Goal: Check status: Check status

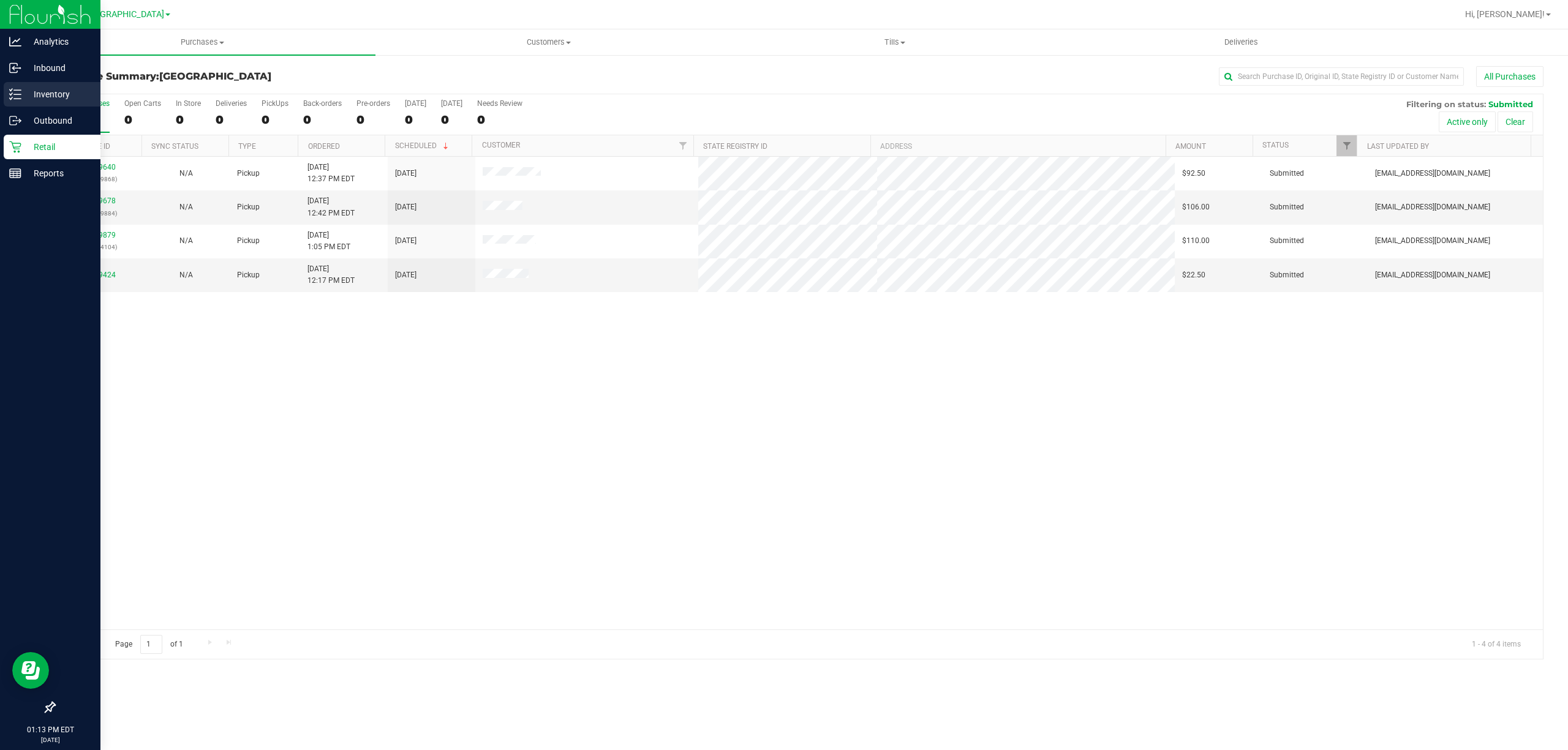
click at [27, 96] on p "Inventory" at bounding box center [58, 94] width 74 height 15
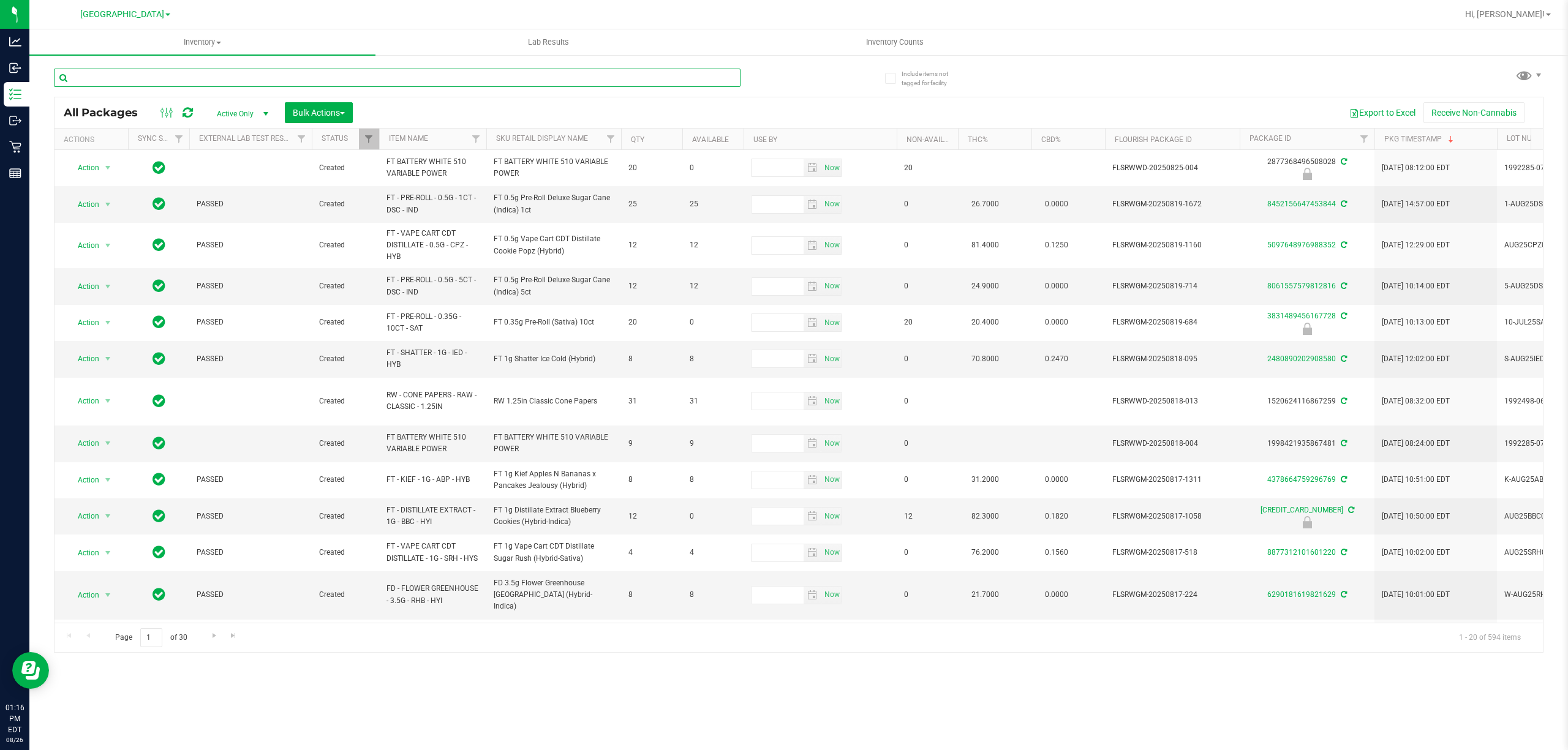
click at [114, 81] on input "text" at bounding box center [397, 78] width 687 height 19
type input "8273306355630175"
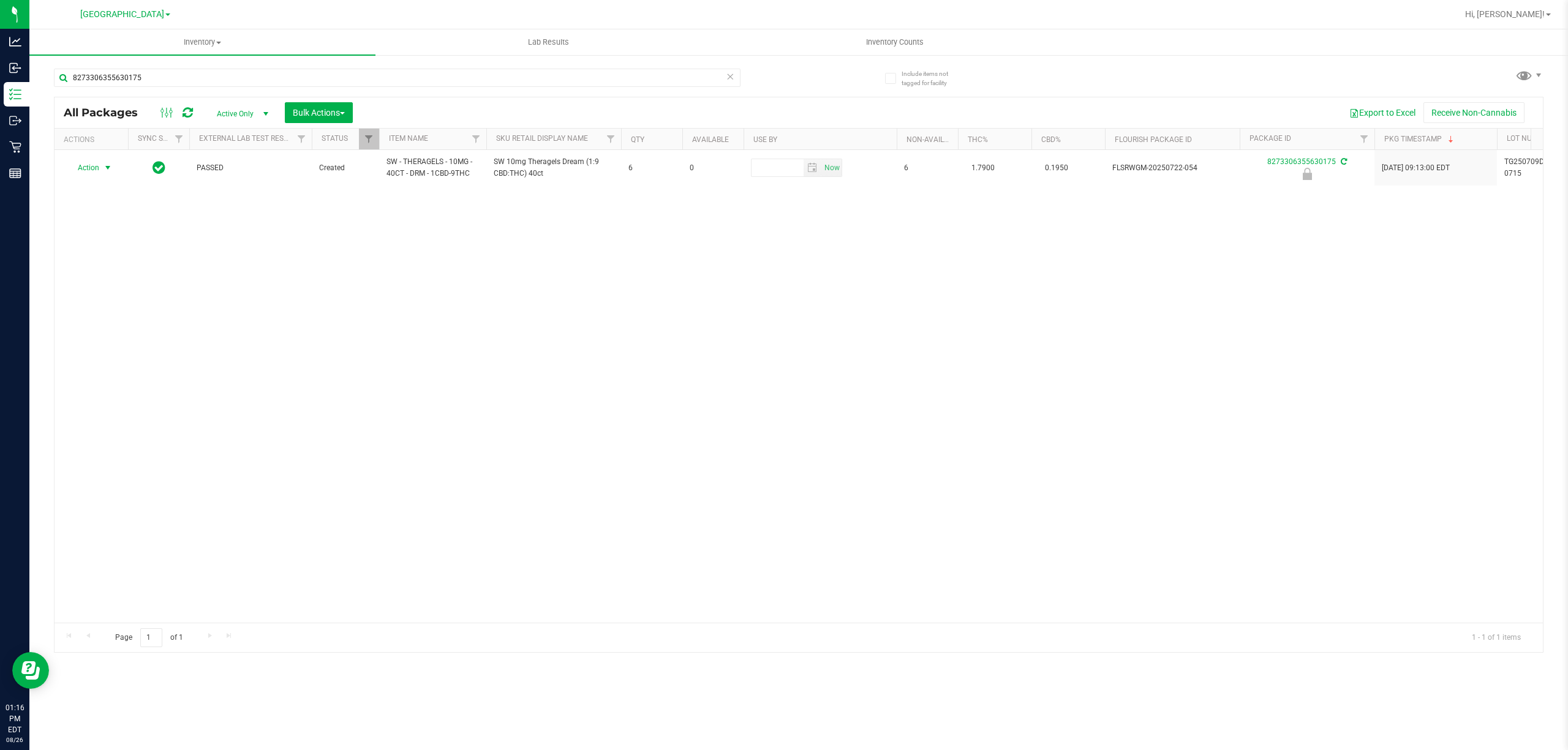
click at [86, 172] on span "Action" at bounding box center [83, 168] width 33 height 17
click at [91, 322] on li "Unlock package" at bounding box center [106, 314] width 79 height 19
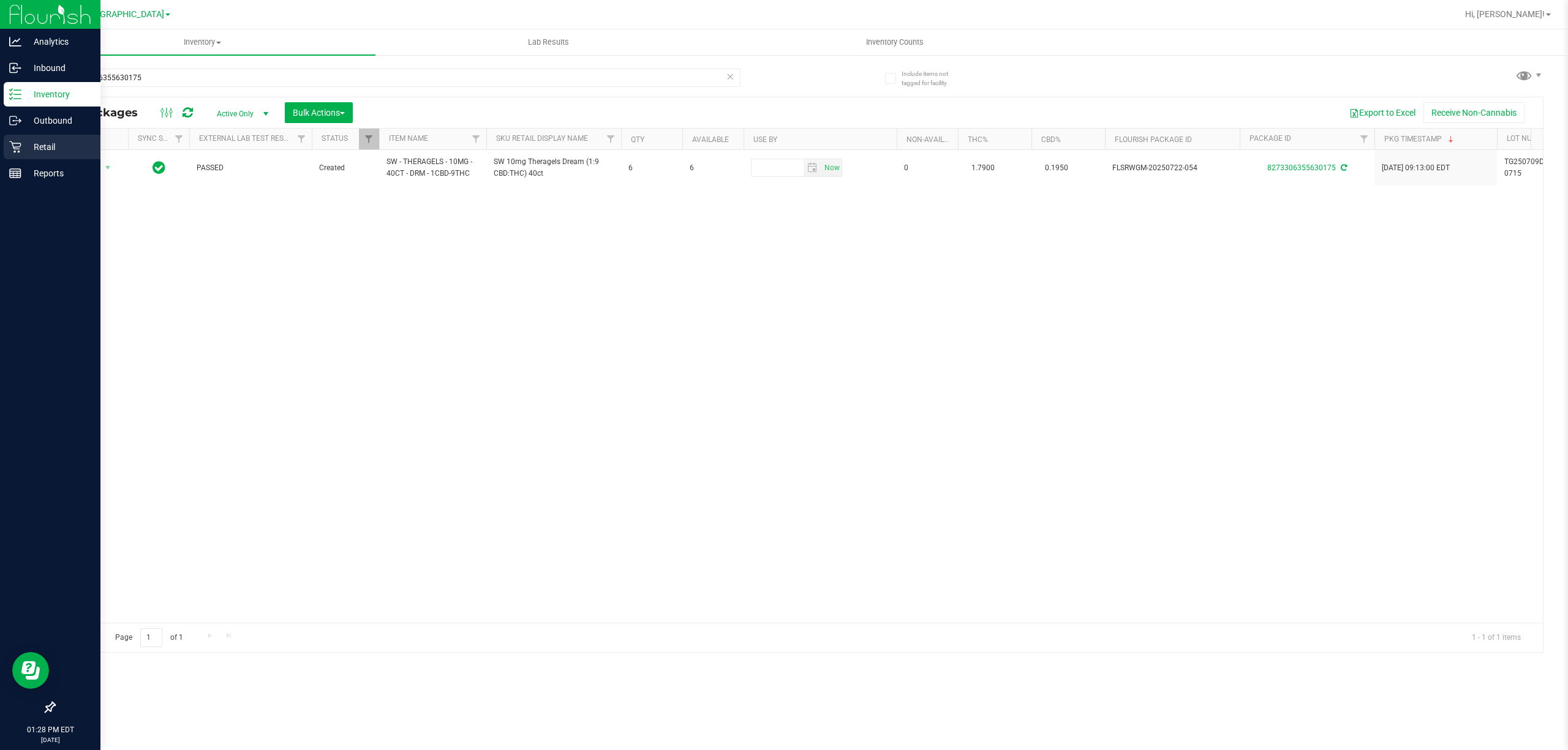
click at [25, 148] on p "Retail" at bounding box center [58, 147] width 74 height 15
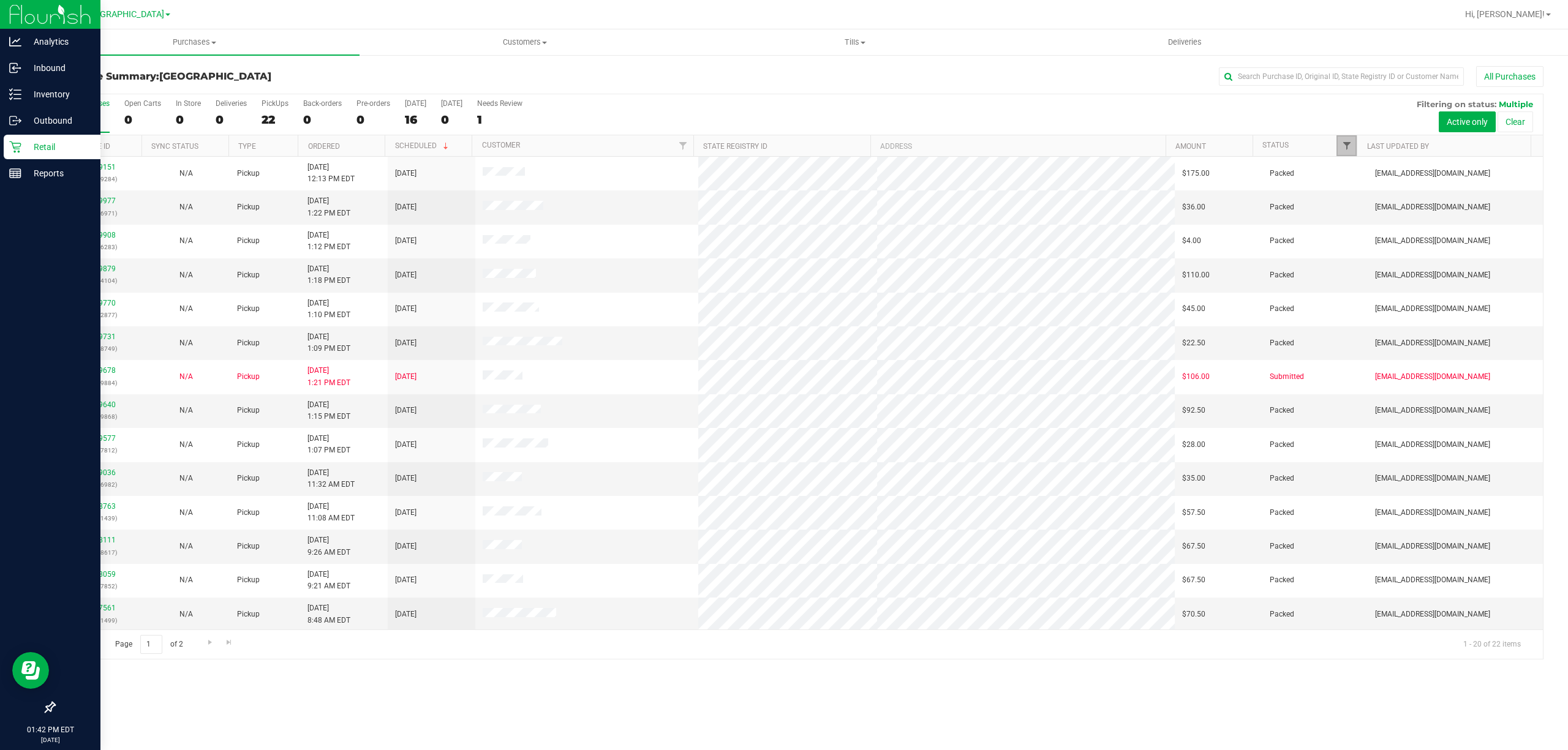
click at [1351, 147] on span "Filter" at bounding box center [1347, 146] width 10 height 10
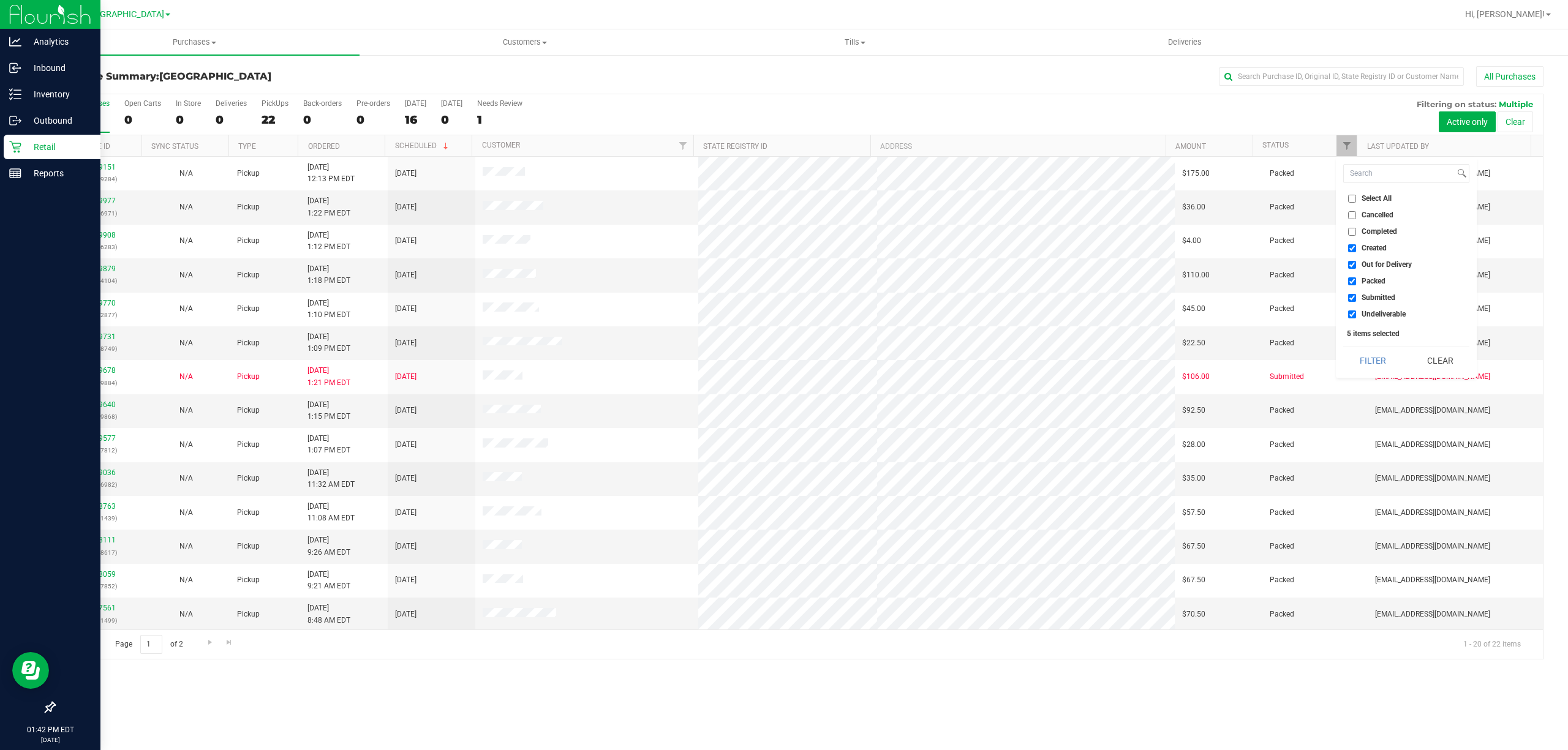
click at [1357, 295] on label "Submitted" at bounding box center [1371, 298] width 47 height 8
click at [1356, 295] on input "Submitted" at bounding box center [1352, 298] width 8 height 8
checkbox input "false"
click at [1360, 279] on label "Packed" at bounding box center [1367, 281] width 37 height 8
click at [1356, 279] on input "Packed" at bounding box center [1352, 281] width 8 height 8
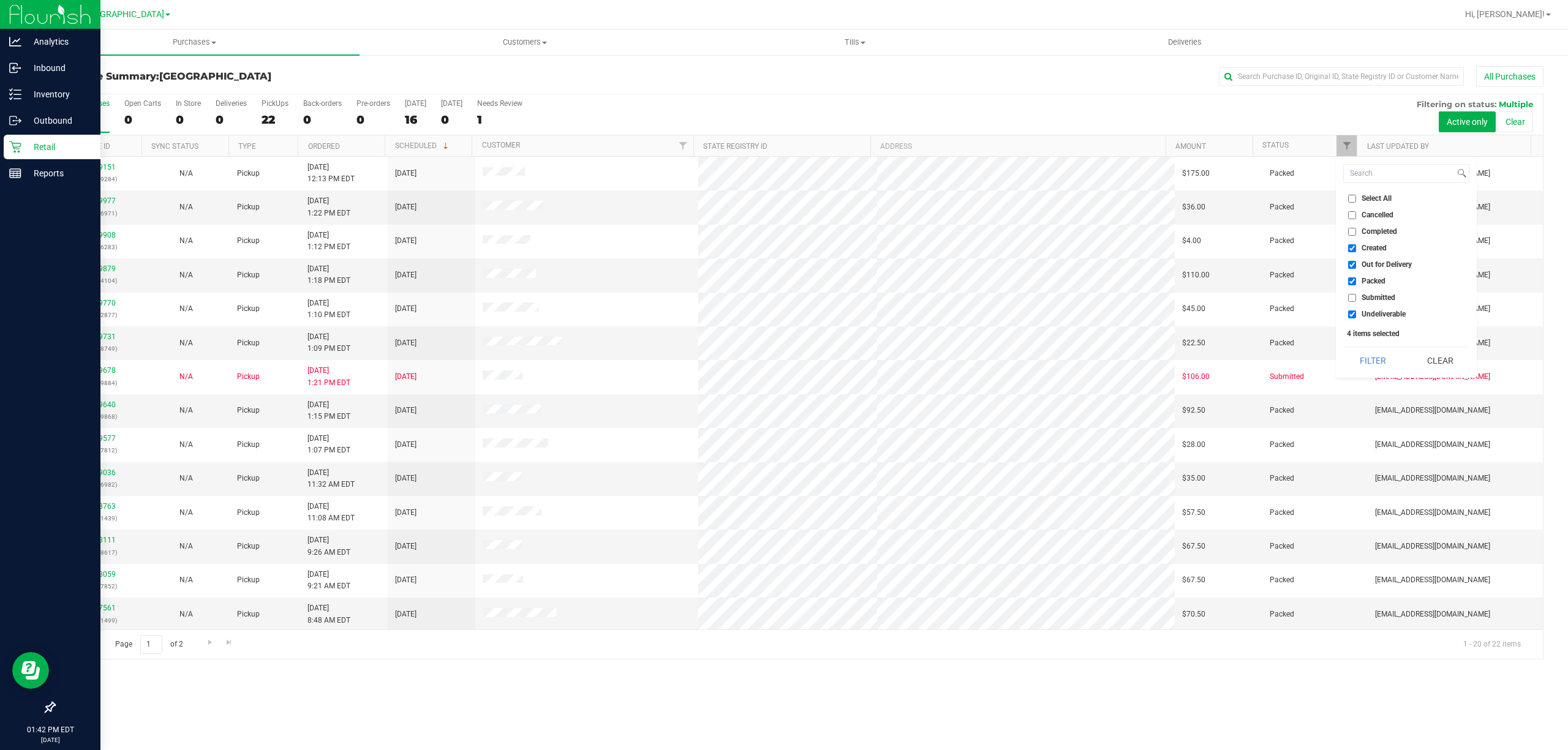
checkbox input "false"
click at [1370, 260] on li "Out for Delivery" at bounding box center [1406, 265] width 126 height 13
click at [1367, 297] on span "Submitted" at bounding box center [1378, 297] width 34 height 7
click at [1356, 297] on input "Submitted" at bounding box center [1352, 298] width 8 height 8
checkbox input "true"
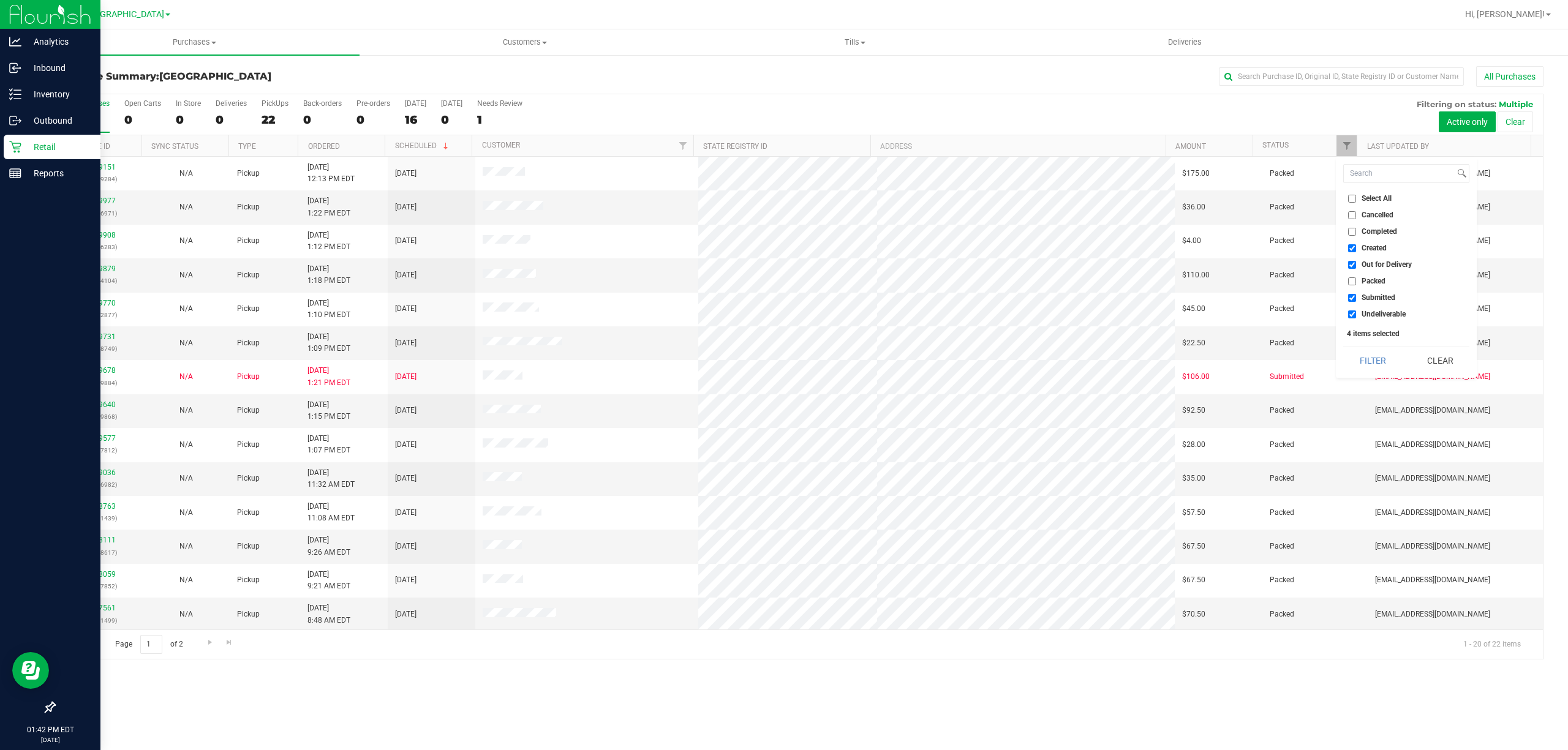
click at [1363, 265] on span "Out for Delivery" at bounding box center [1387, 264] width 51 height 7
click at [1356, 265] on input "Out for Delivery" at bounding box center [1352, 265] width 8 height 8
checkbox input "false"
click at [1362, 316] on span "Undeliverable" at bounding box center [1384, 314] width 44 height 7
click at [1356, 316] on input "Undeliverable" at bounding box center [1352, 314] width 8 height 8
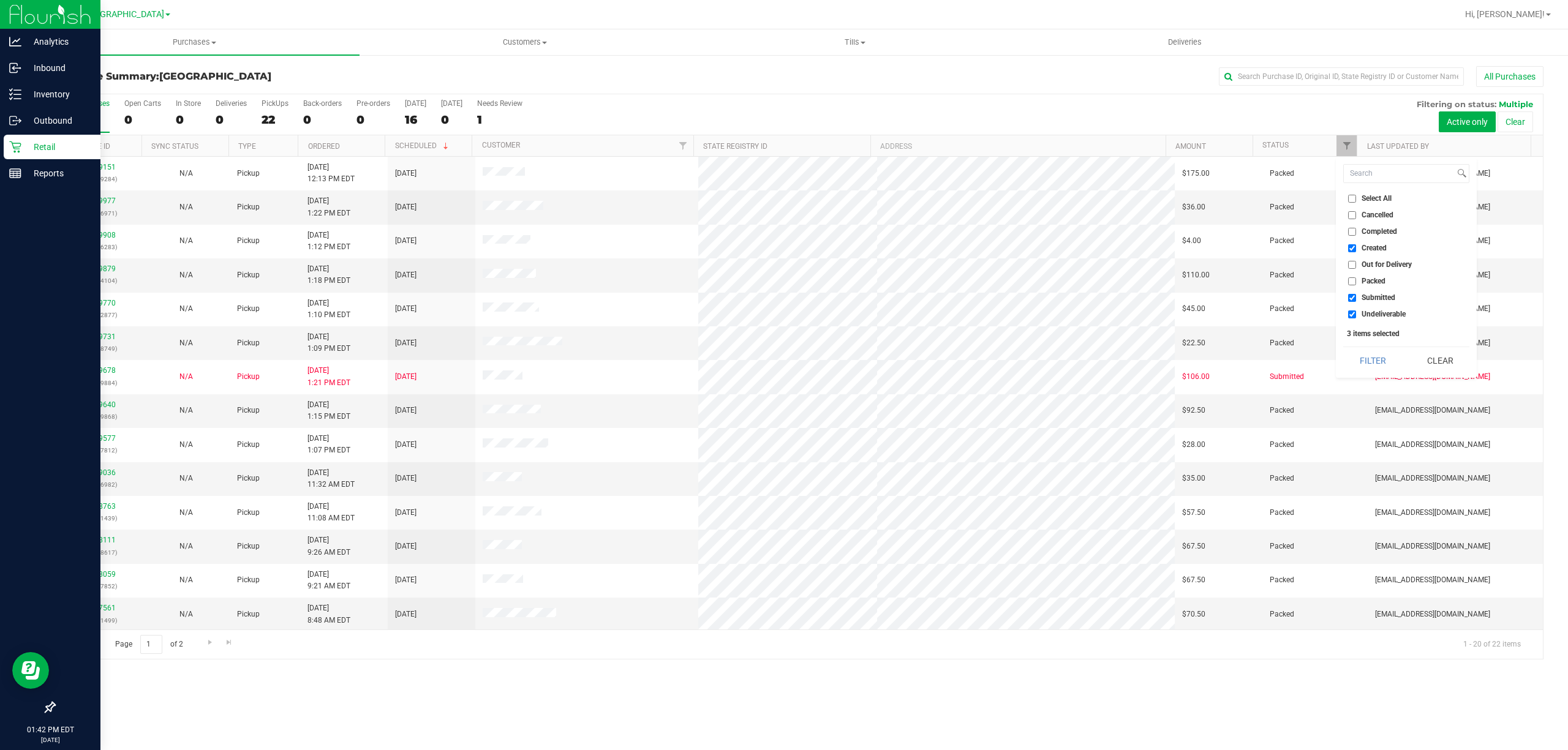
checkbox input "false"
click at [1372, 359] on button "Filter" at bounding box center [1372, 360] width 59 height 27
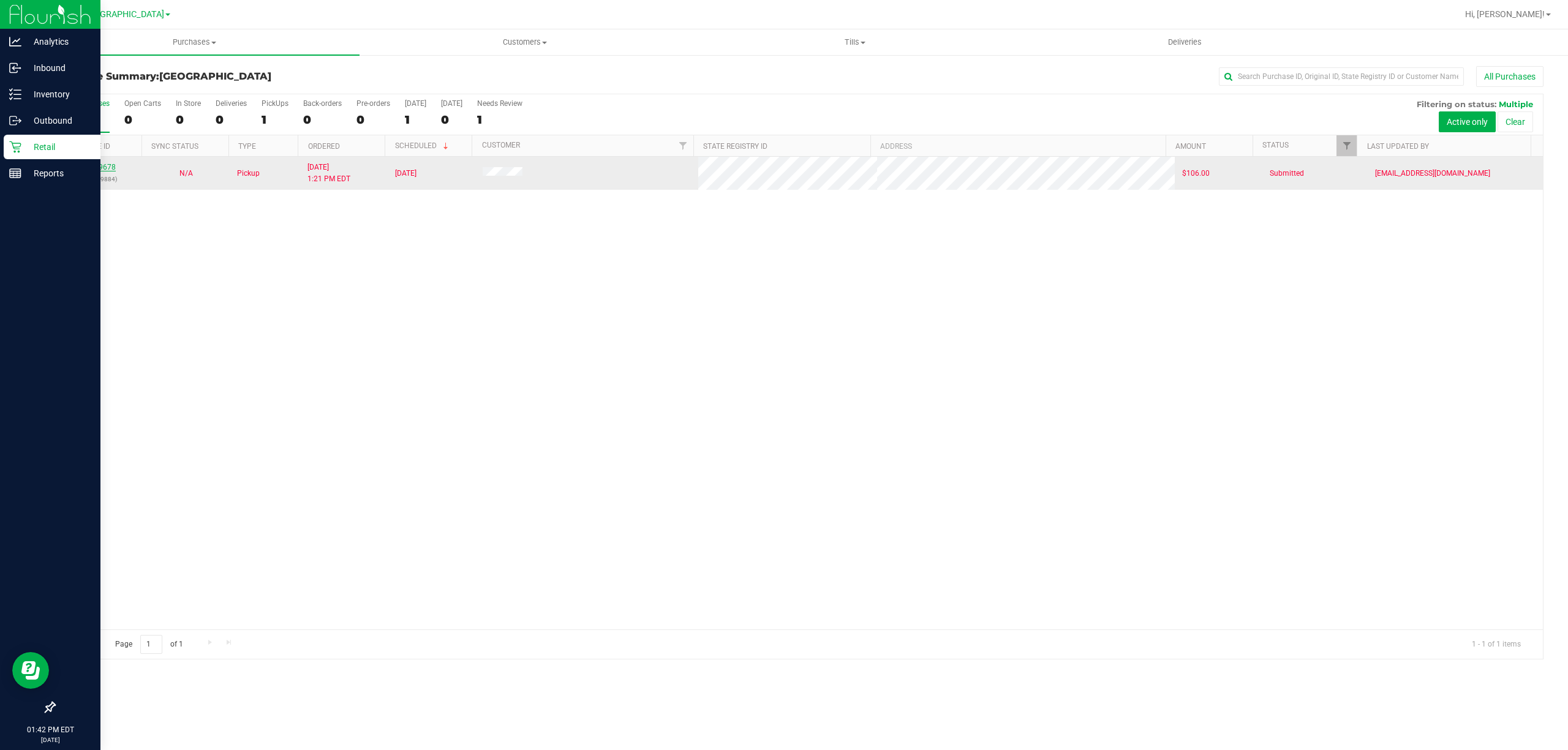
click at [98, 169] on link "11849678" at bounding box center [99, 167] width 35 height 9
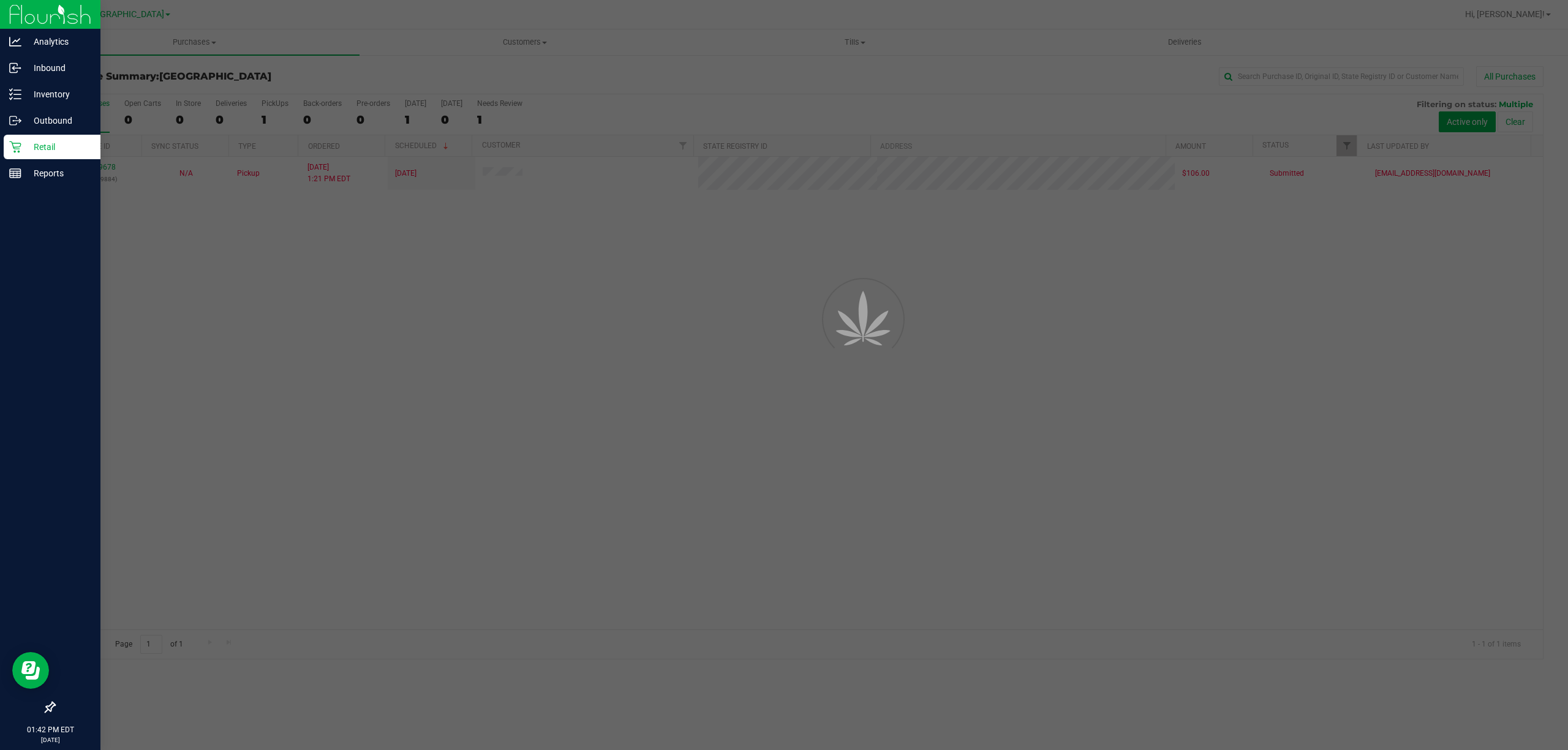
click at [204, 390] on div at bounding box center [784, 375] width 1568 height 750
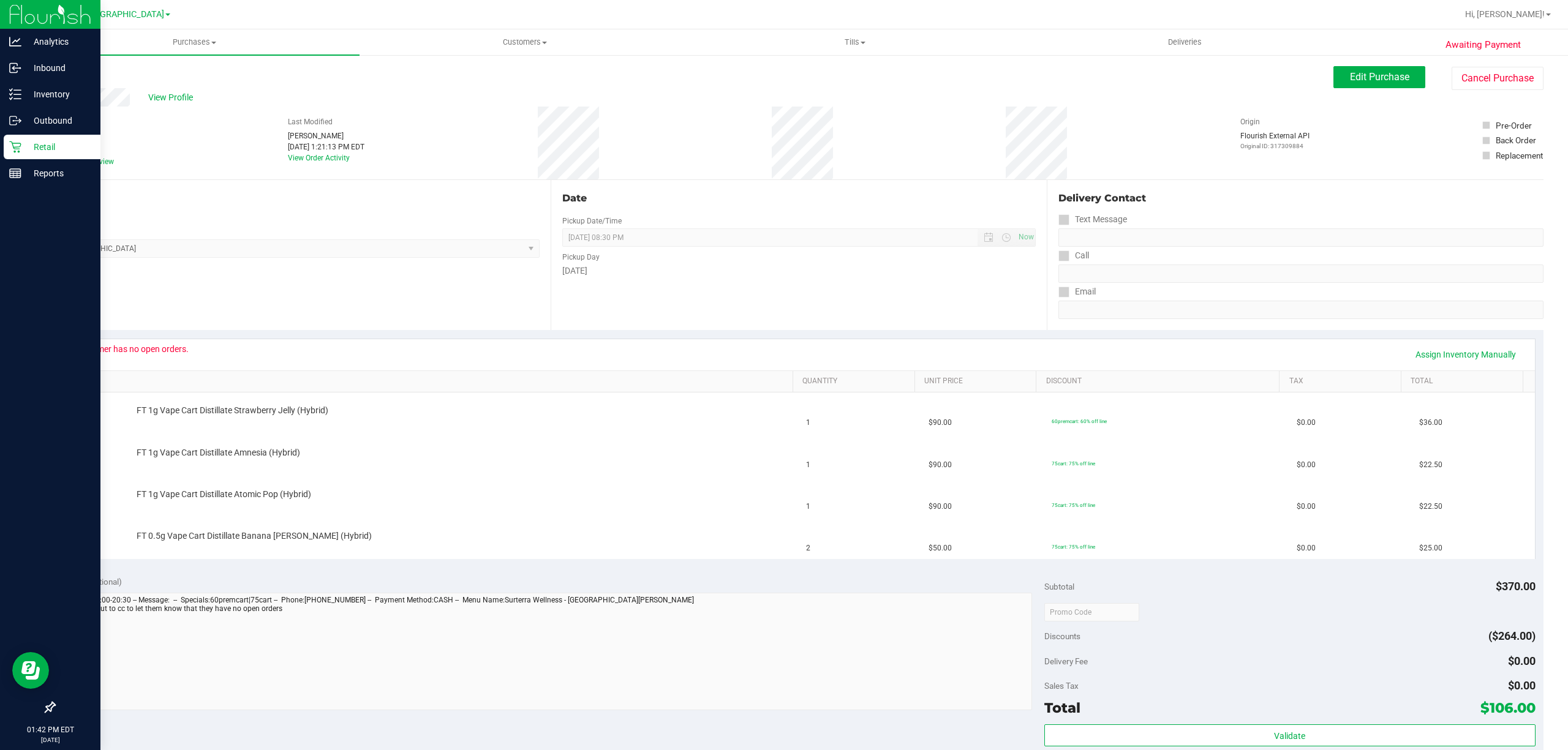
click at [13, 151] on icon at bounding box center [15, 148] width 12 height 12
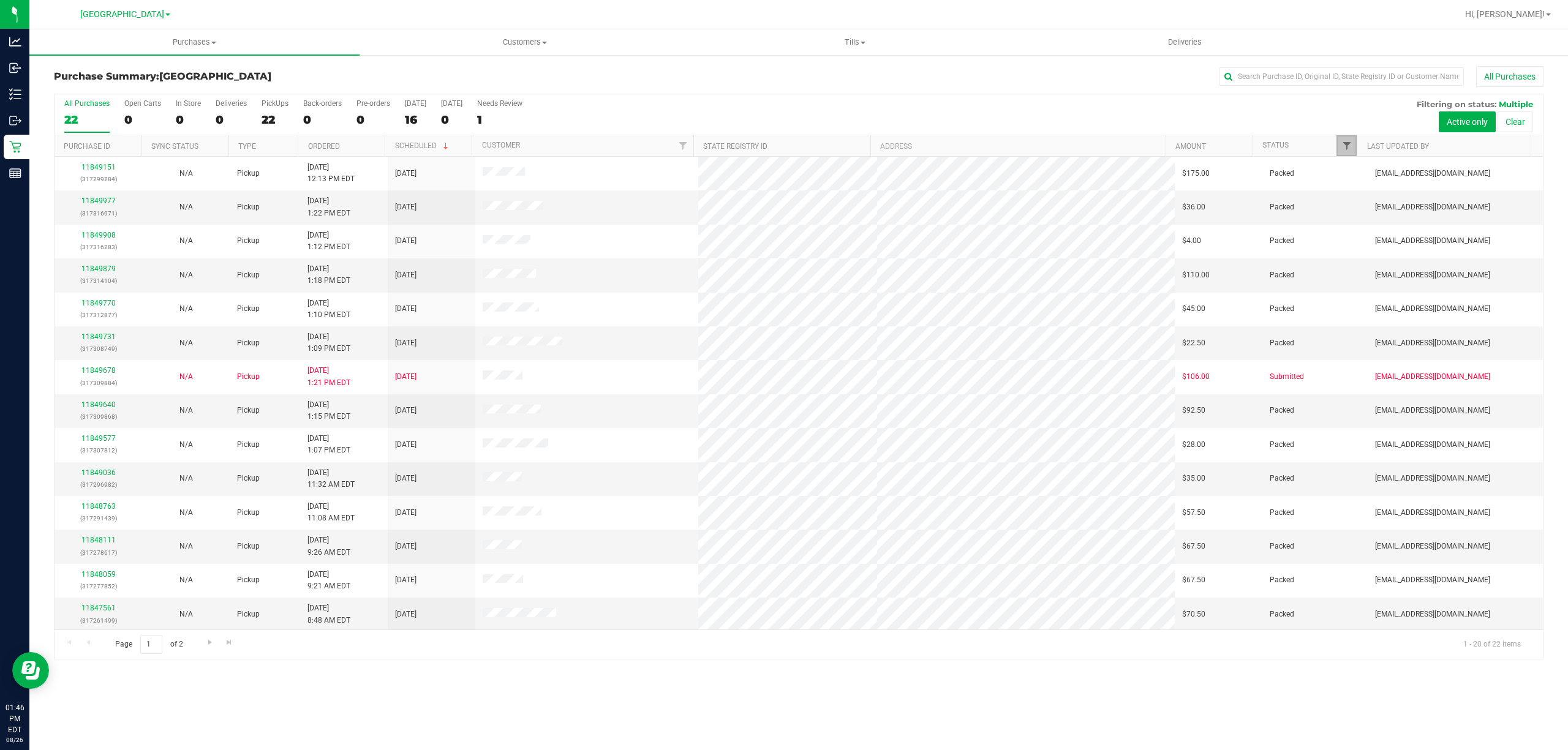
click at [1344, 147] on span "Filter" at bounding box center [1347, 146] width 10 height 10
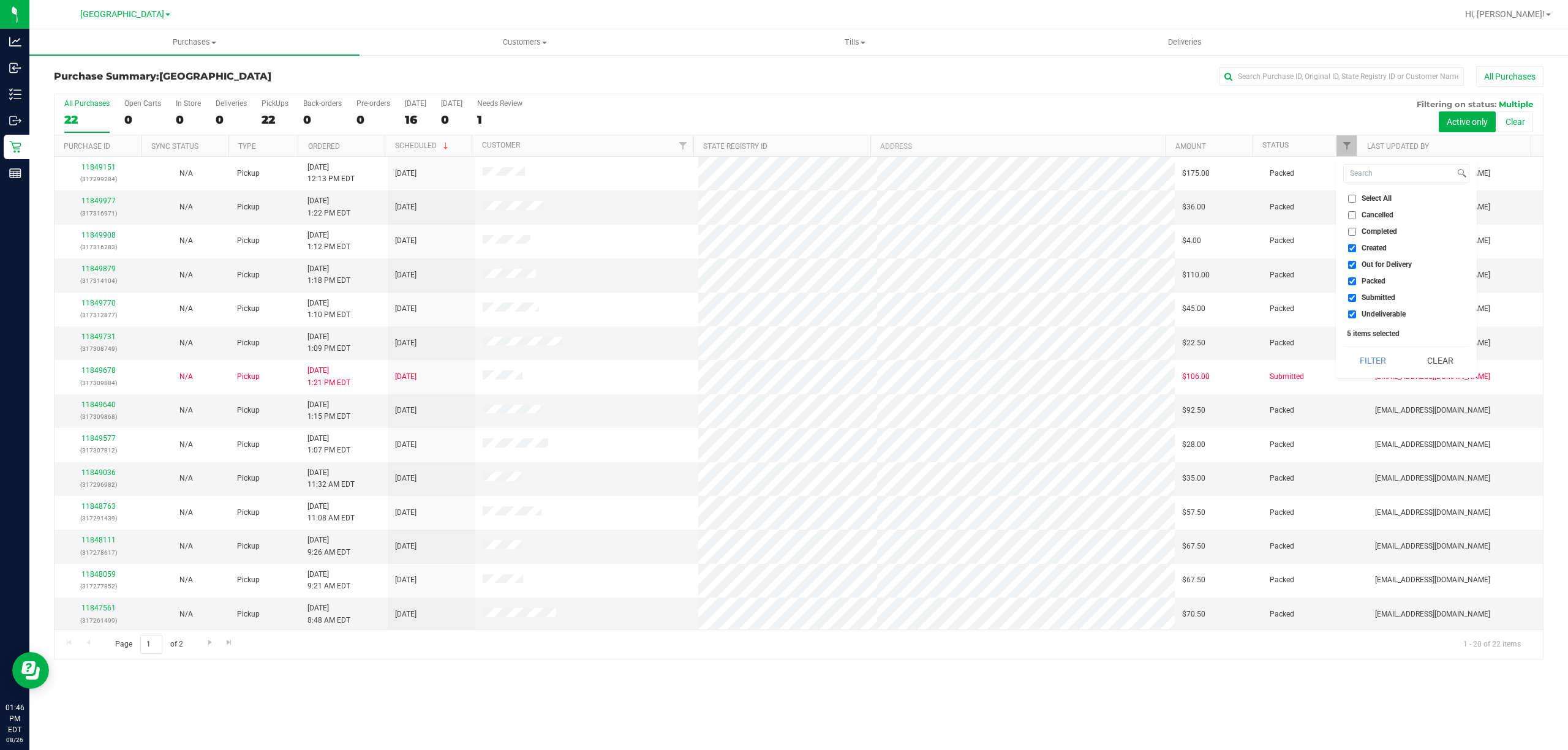
click at [1370, 263] on span "Out for Delivery" at bounding box center [1387, 264] width 51 height 7
click at [1356, 263] on input "Out for Delivery" at bounding box center [1352, 265] width 8 height 8
checkbox input "false"
click at [1358, 281] on label "Packed" at bounding box center [1367, 281] width 37 height 8
click at [1356, 281] on input "Packed" at bounding box center [1352, 281] width 8 height 8
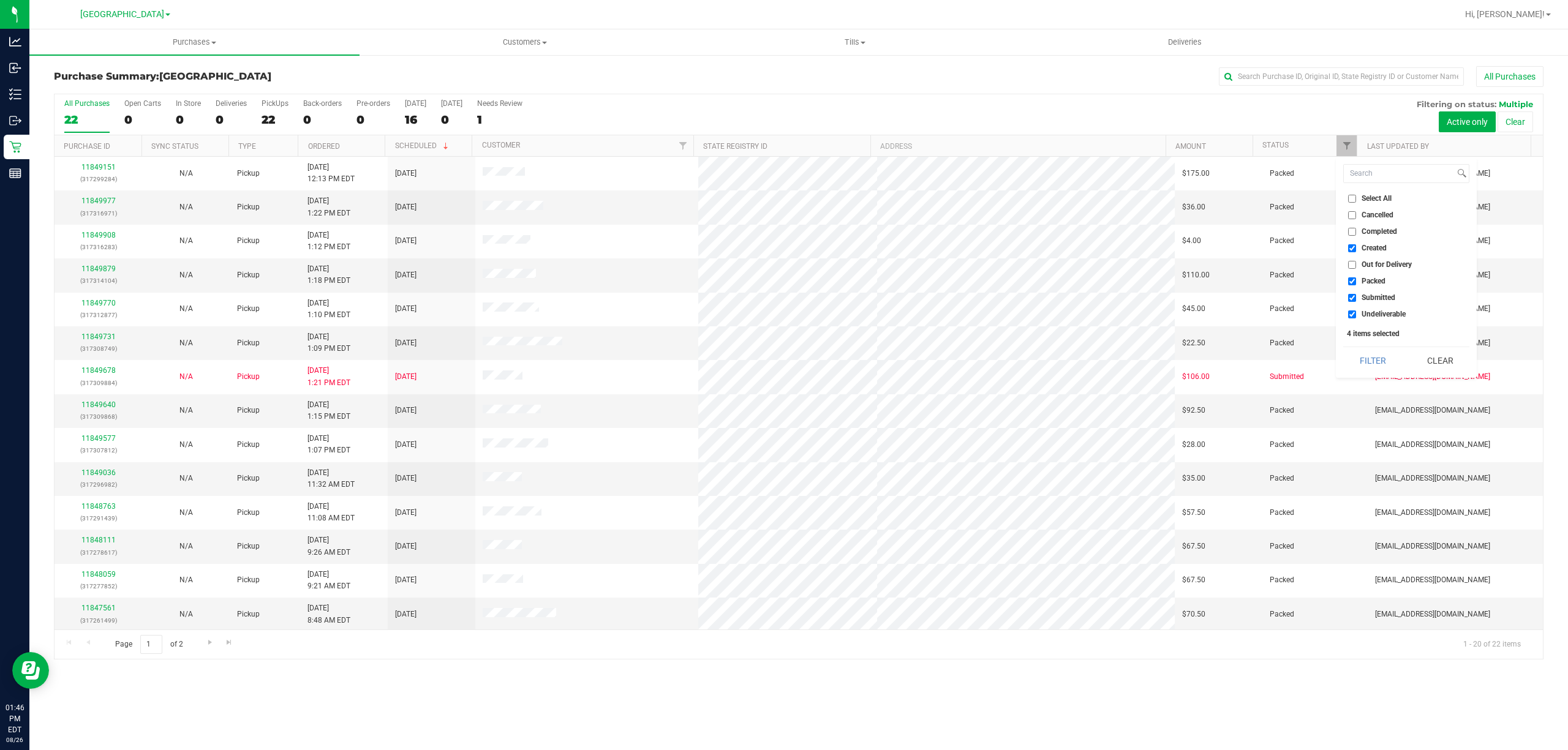
checkbox input "false"
click at [1371, 316] on span "Undeliverable" at bounding box center [1384, 314] width 44 height 7
click at [1356, 316] on input "Undeliverable" at bounding box center [1352, 314] width 8 height 8
checkbox input "false"
click at [1380, 355] on button "Filter" at bounding box center [1372, 360] width 59 height 27
